Goal: Transaction & Acquisition: Purchase product/service

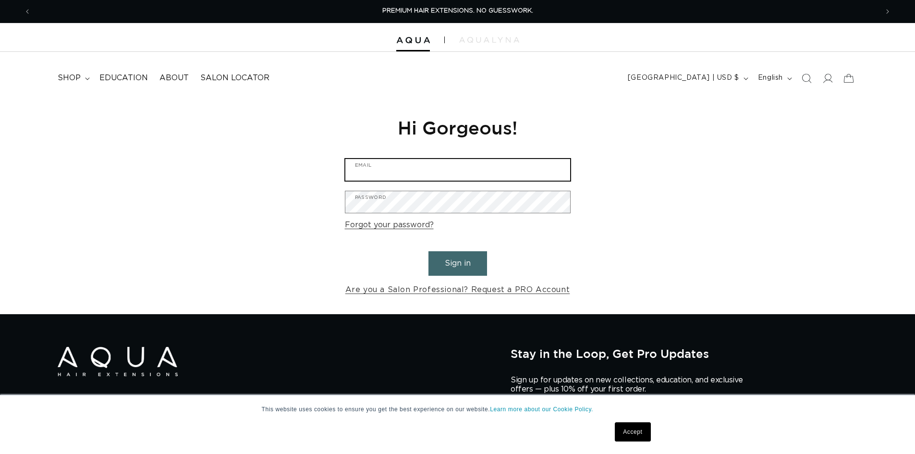
type input "allaboutusalonandspa@gmail.com"
click at [456, 262] on button "Sign in" at bounding box center [457, 263] width 59 height 24
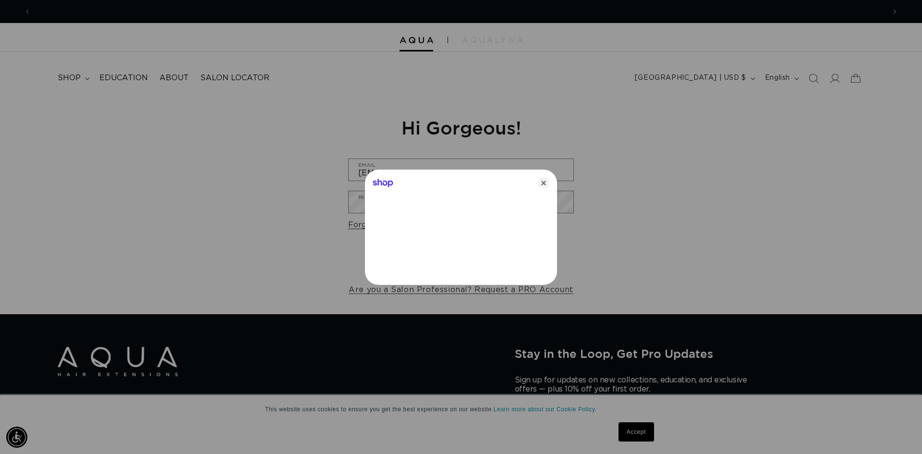
scroll to position [0, 854]
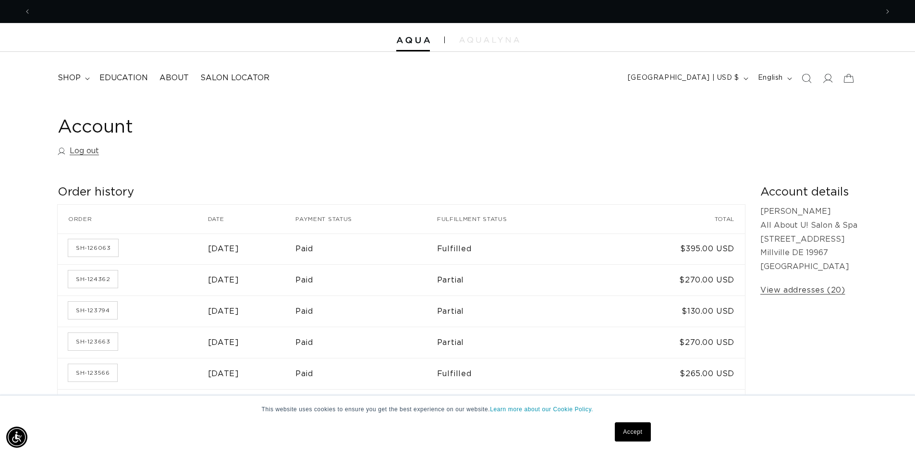
scroll to position [0, 846]
click at [80, 79] on span "shop" at bounding box center [69, 78] width 23 height 10
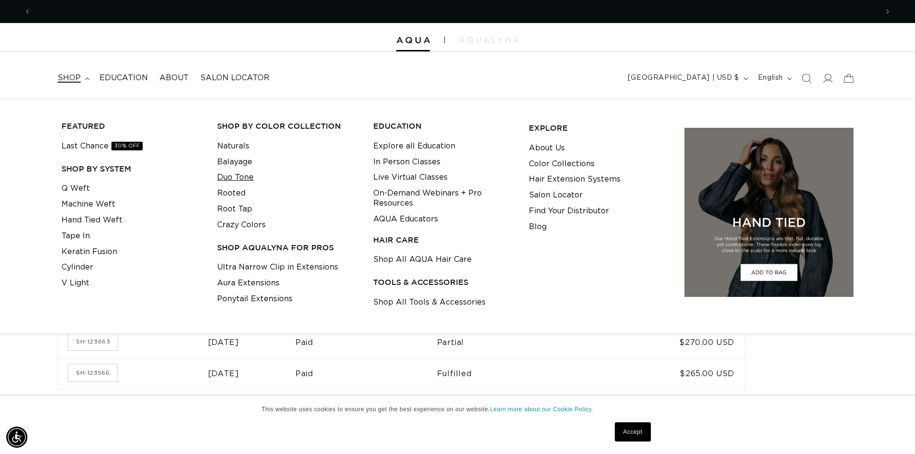
scroll to position [0, 0]
click at [94, 200] on link "Machine Weft" at bounding box center [88, 204] width 54 height 16
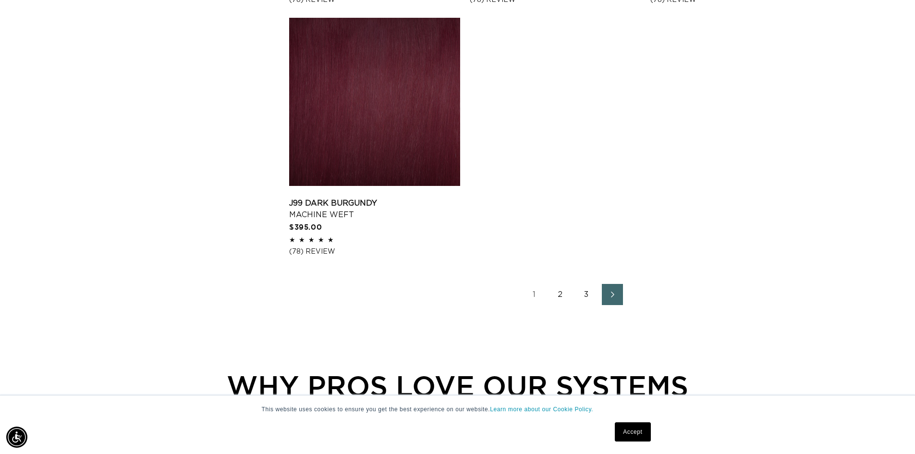
scroll to position [0, 1693]
click at [562, 298] on link "2" at bounding box center [560, 294] width 21 height 21
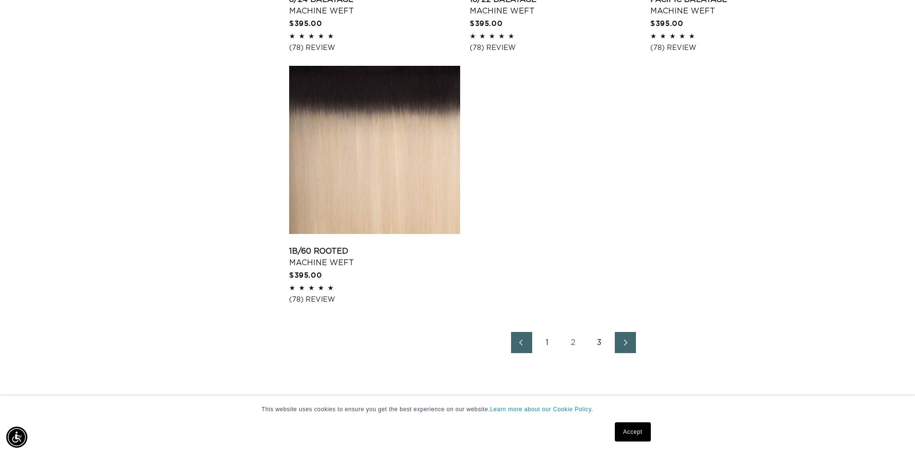
scroll to position [0, 846]
click at [595, 346] on link "3" at bounding box center [599, 342] width 21 height 21
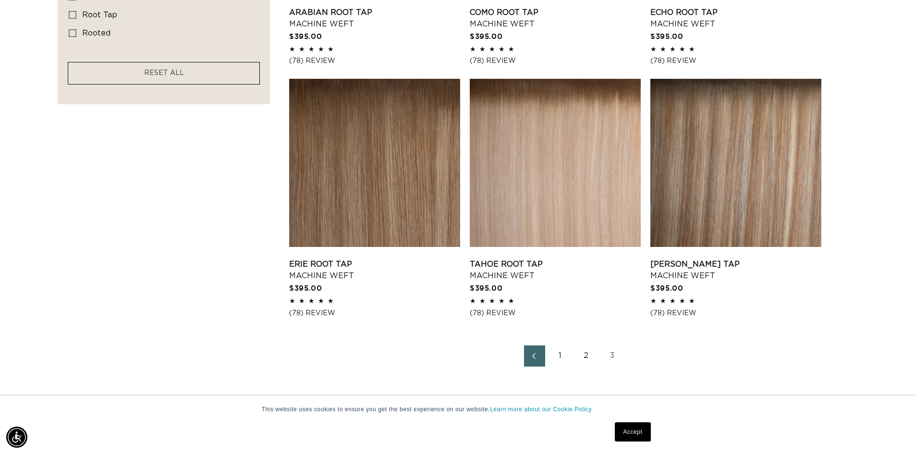
scroll to position [0, 1693]
click at [591, 359] on link "2" at bounding box center [586, 355] width 21 height 21
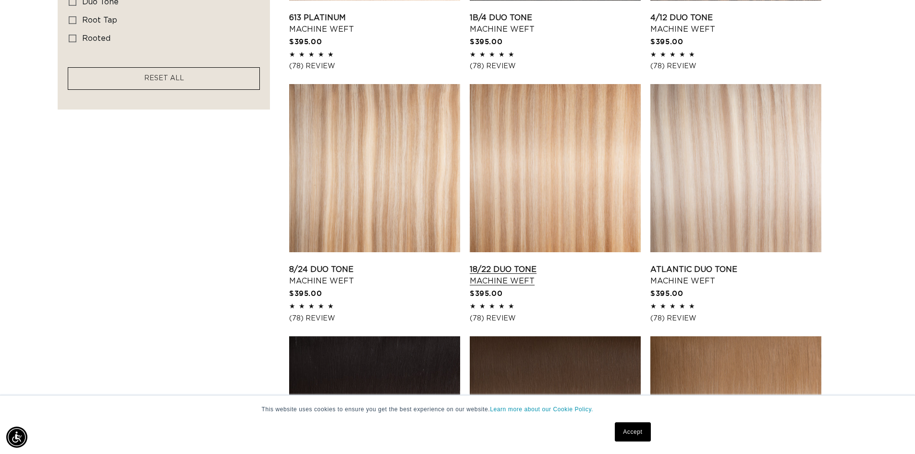
scroll to position [864, 0]
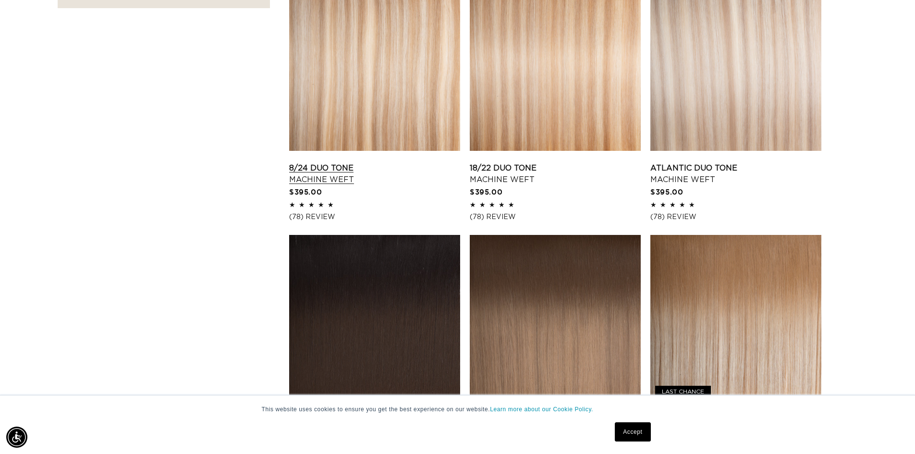
click at [399, 162] on link "8/24 Duo Tone Machine Weft" at bounding box center [374, 173] width 171 height 23
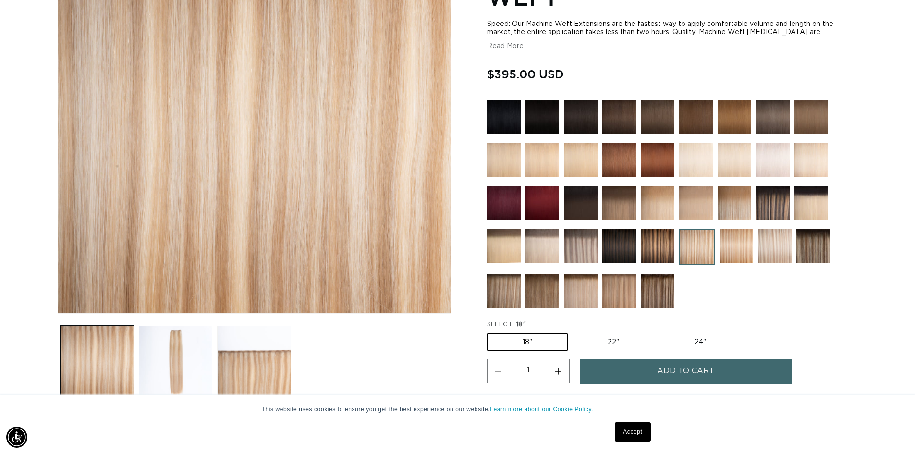
scroll to position [0, 846]
click at [618, 347] on label "22" Variant sold out or unavailable" at bounding box center [613, 342] width 82 height 16
click at [573, 332] on input "22" Variant sold out or unavailable" at bounding box center [572, 331] width 0 height 0
radio input "true"
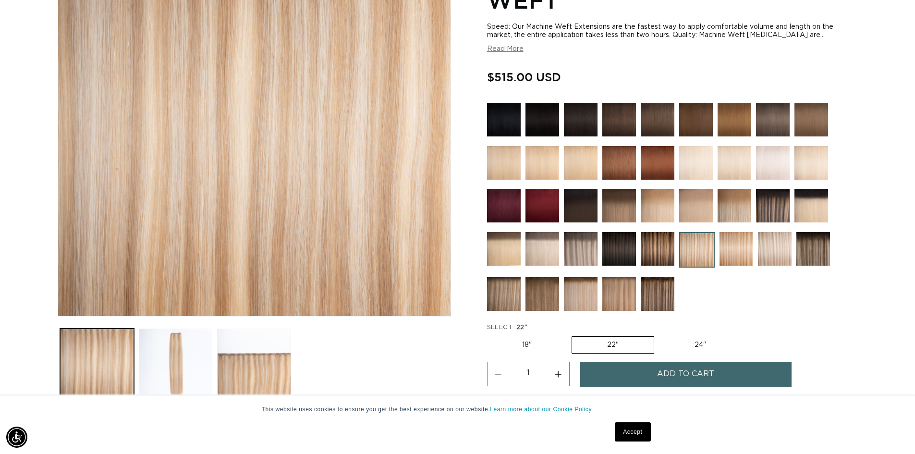
scroll to position [192, 0]
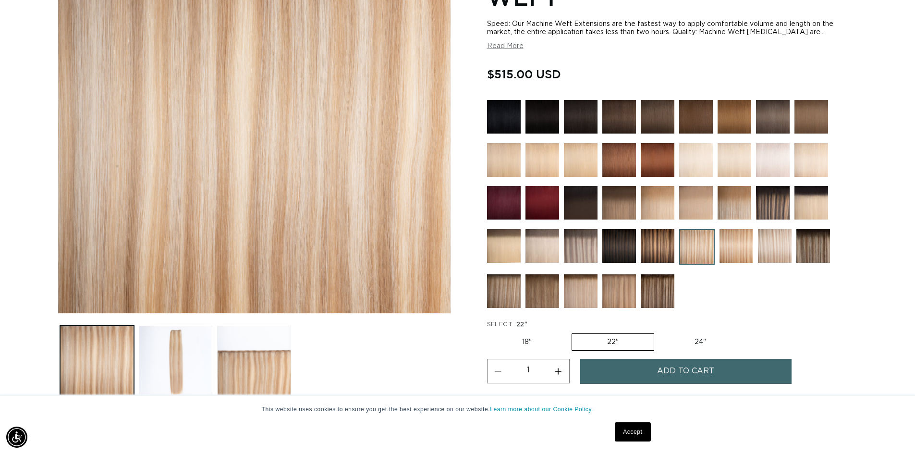
click at [659, 211] on img at bounding box center [657, 203] width 34 height 34
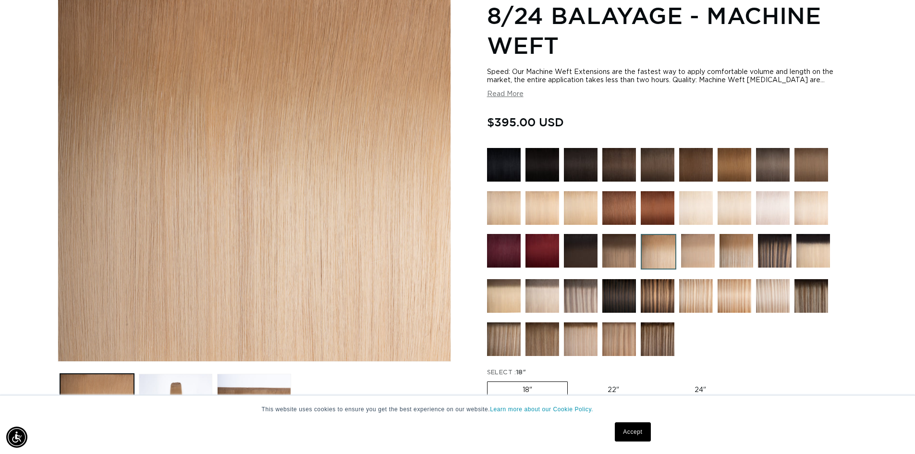
scroll to position [0, 846]
click at [614, 392] on label "22" Variant sold out or unavailable" at bounding box center [613, 390] width 82 height 16
click at [573, 380] on input "22" Variant sold out or unavailable" at bounding box center [572, 379] width 0 height 0
radio input "true"
